Goal: Task Accomplishment & Management: Manage account settings

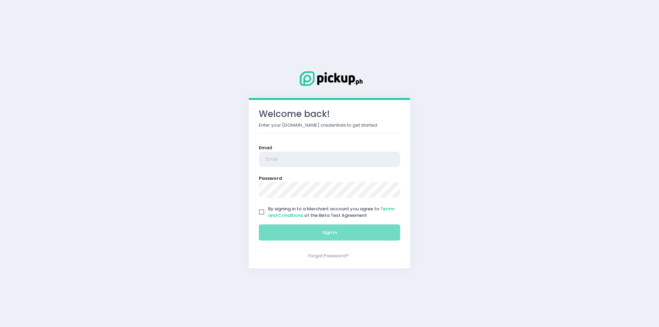
type input "[EMAIL_ADDRESS][DOMAIN_NAME]"
click at [262, 214] on input "By signing in to a Merchant account you agree to Terms and Conditions of the Be…" at bounding box center [261, 212] width 13 height 13
checkbox input "true"
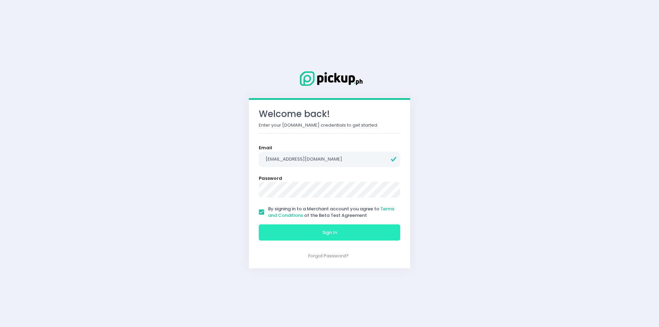
click at [278, 231] on button "Sign In" at bounding box center [329, 233] width 141 height 16
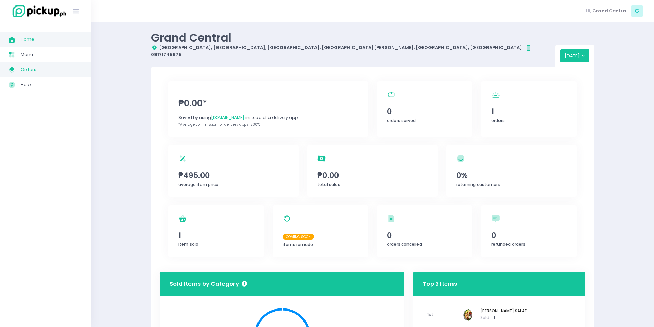
click at [49, 72] on span "Orders" at bounding box center [52, 69] width 62 height 9
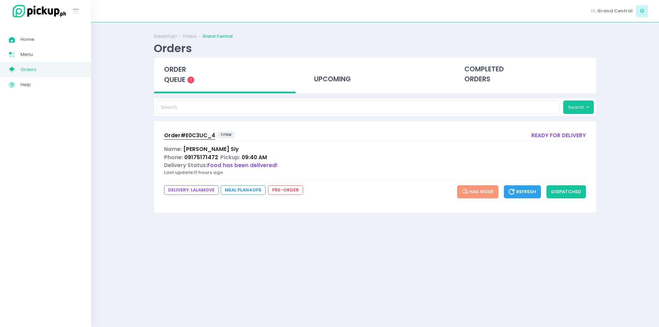
click at [195, 134] on span "Order# E0C3UC_4" at bounding box center [189, 135] width 51 height 7
